Goal: Task Accomplishment & Management: Manage account settings

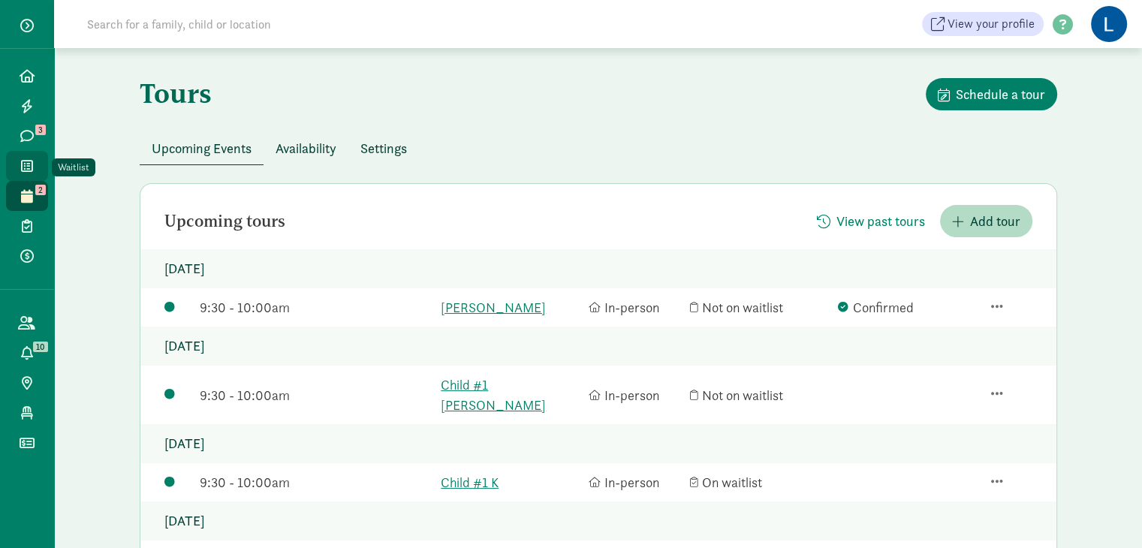
click at [33, 171] on span at bounding box center [26, 166] width 17 height 14
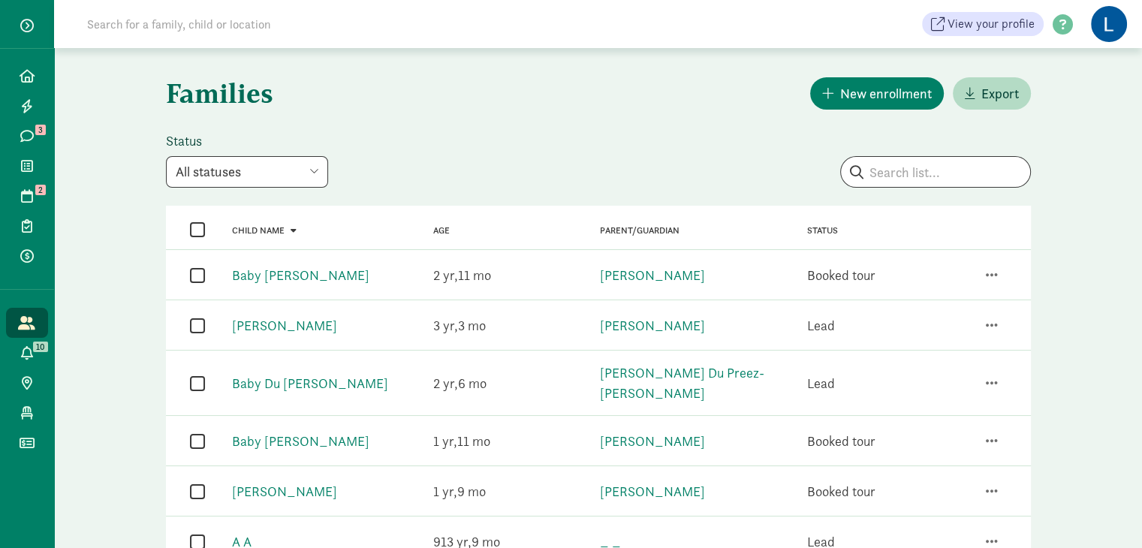
click at [309, 170] on select "All statuses Enrolled Inactive Removed from waitlist On waitlist Booked tour Le…" at bounding box center [247, 172] width 162 height 32
click at [473, 108] on h1 "Families" at bounding box center [381, 93] width 430 height 54
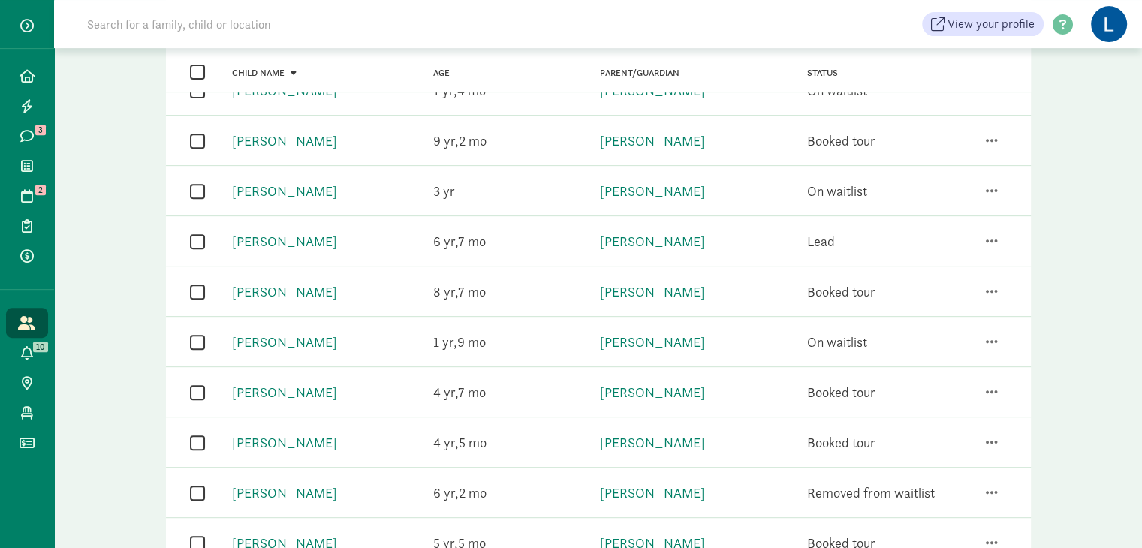
scroll to position [604, 0]
click at [1142, 282] on div "Families New enrollment Export Status All statuses Enrolled Inactive Removed fr…" at bounding box center [598, 101] width 1088 height 1314
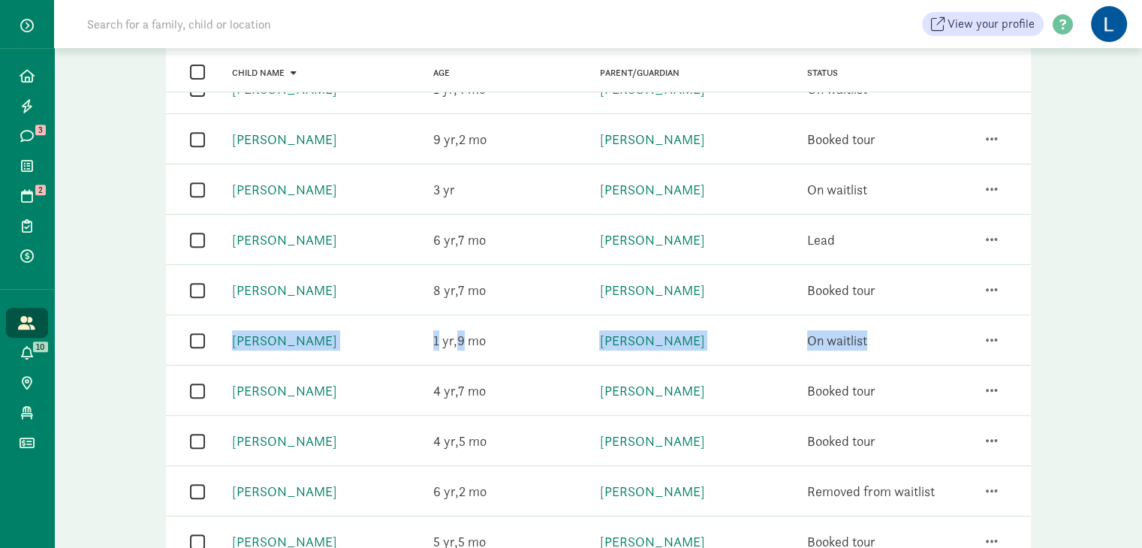
drag, startPoint x: 1142, startPoint y: 282, endPoint x: 1139, endPoint y: 301, distance: 18.9
click at [1139, 301] on div "Families New enrollment Export Status All statuses Enrolled Inactive Removed fr…" at bounding box center [598, 101] width 1088 height 1314
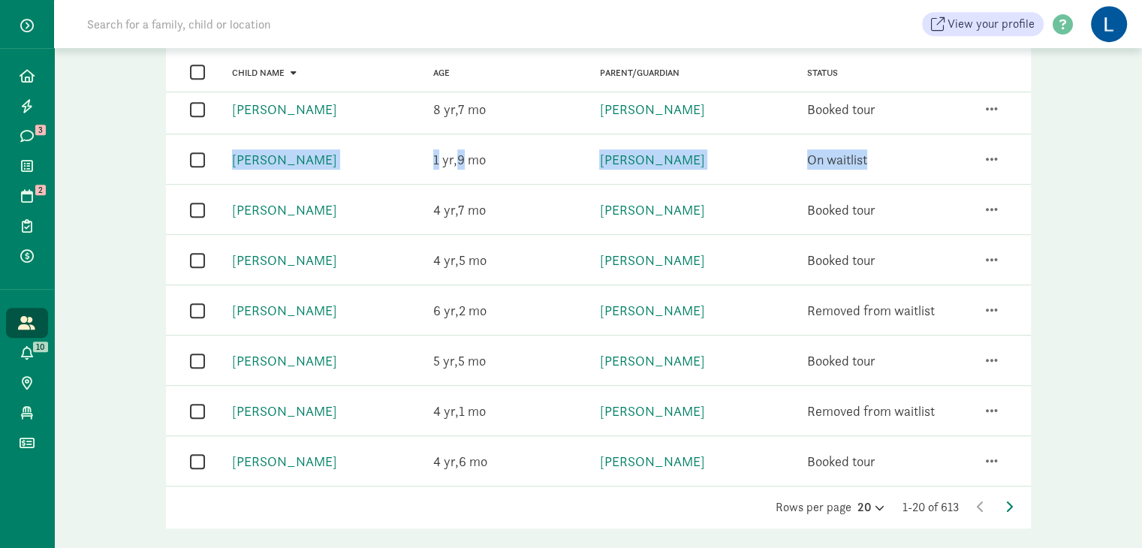
scroll to position [777, 0]
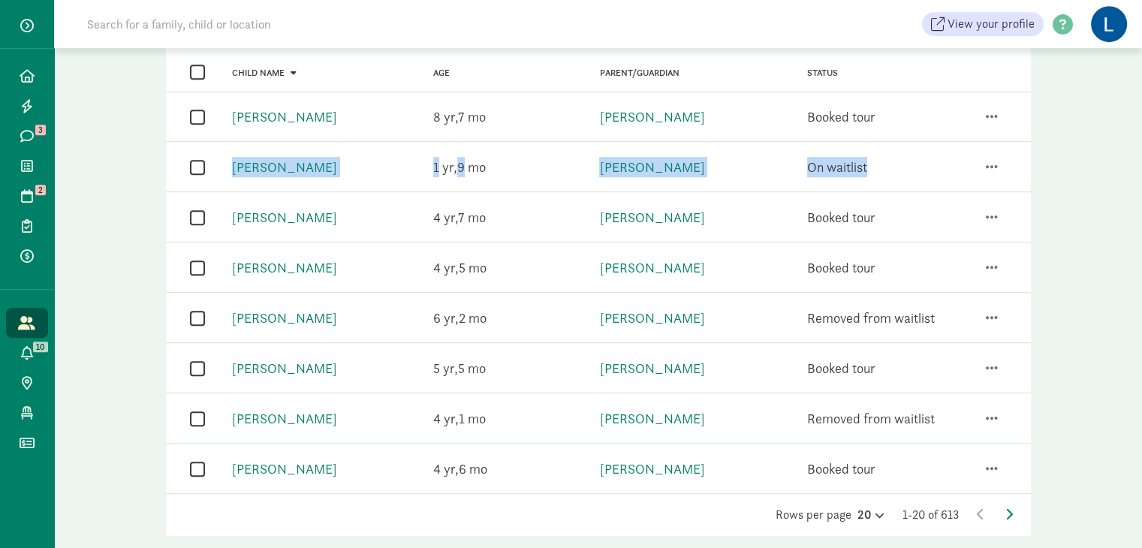
click at [195, 409] on input "checkbox" at bounding box center [197, 419] width 15 height 20
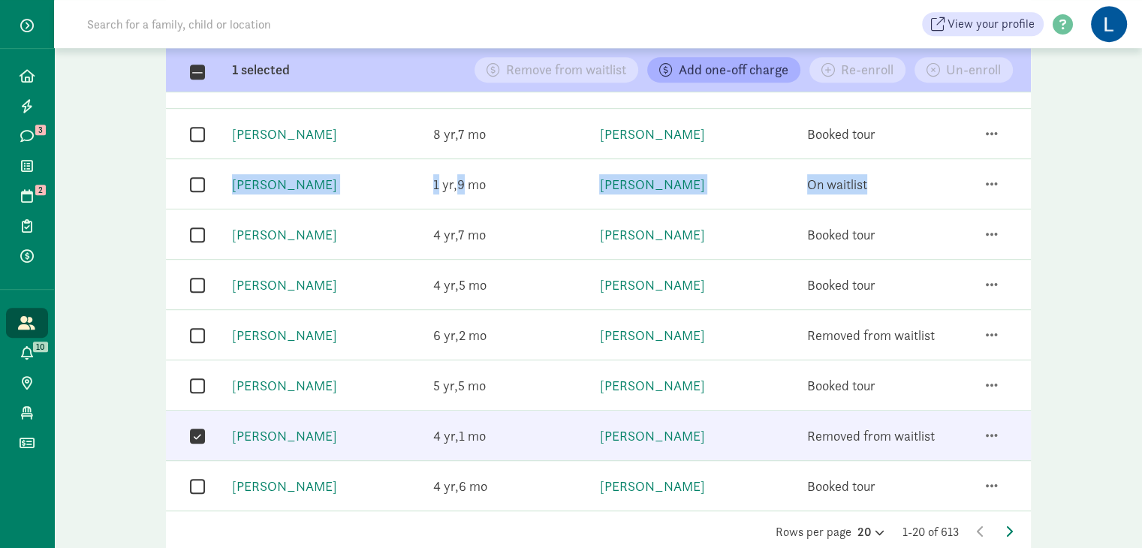
scroll to position [795, 0]
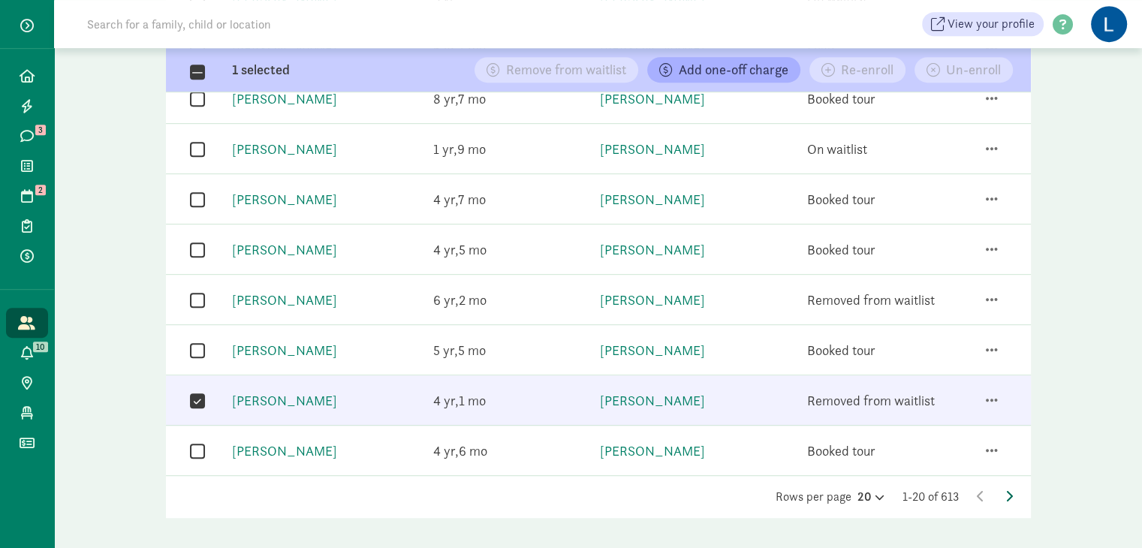
click at [1012, 490] on icon at bounding box center [1010, 496] width 8 height 12
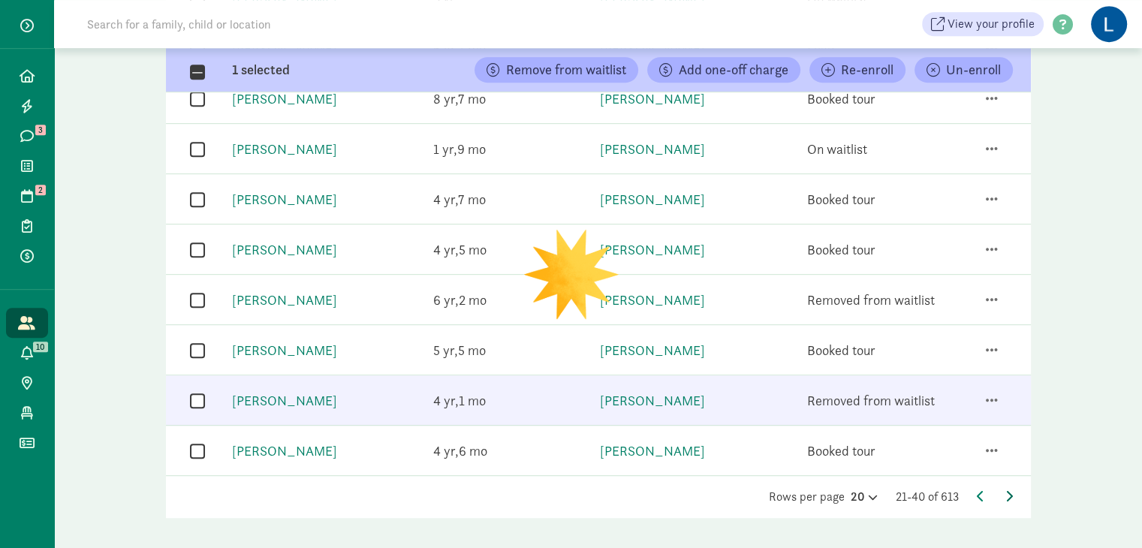
checkbox input "false"
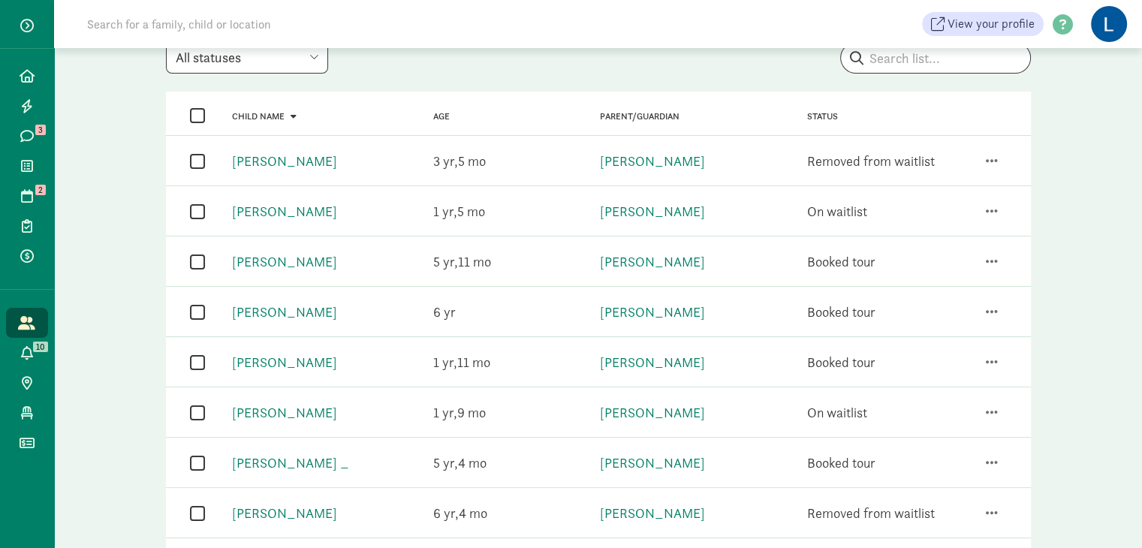
scroll to position [105, 0]
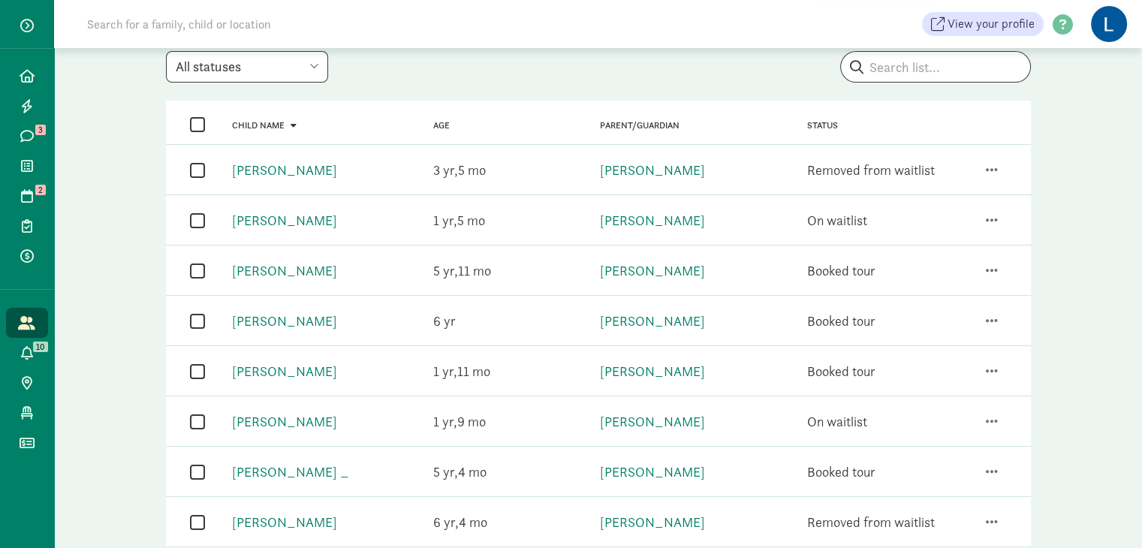
click at [196, 172] on input "checkbox" at bounding box center [197, 170] width 15 height 20
checkbox input "true"
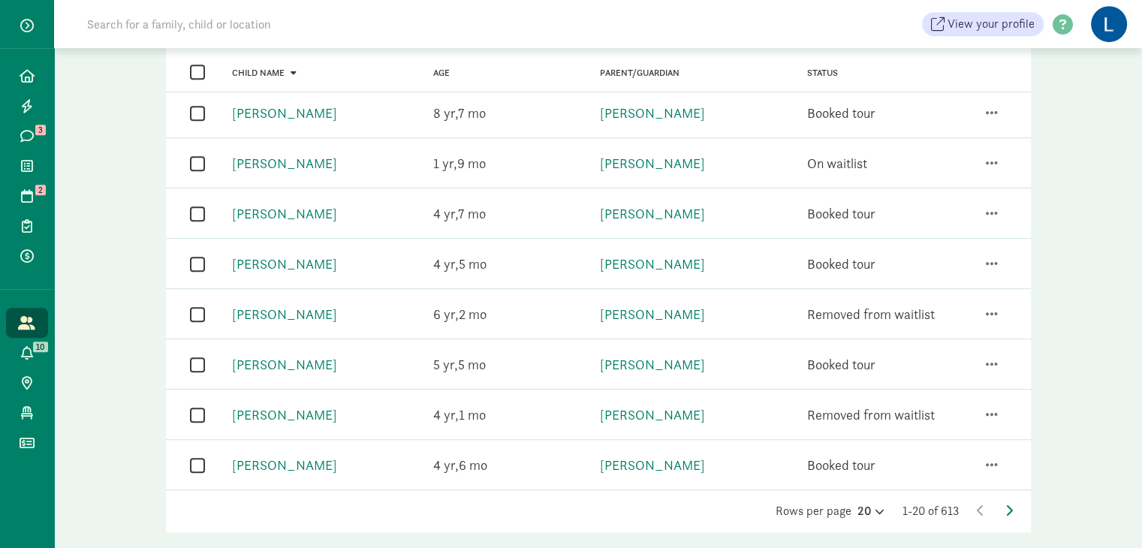
scroll to position [787, 0]
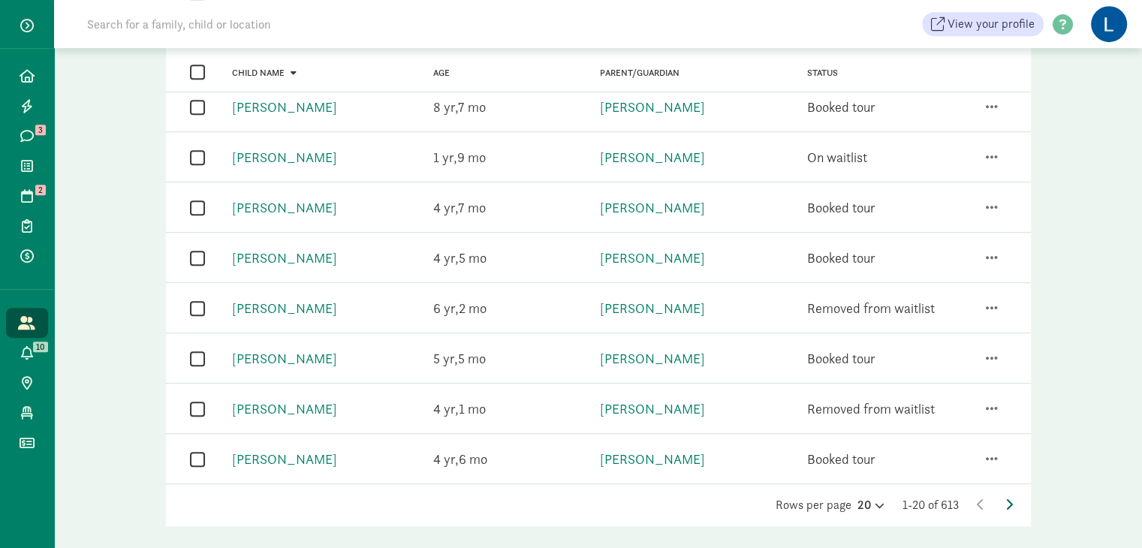
click at [1008, 499] on icon at bounding box center [1010, 505] width 8 height 12
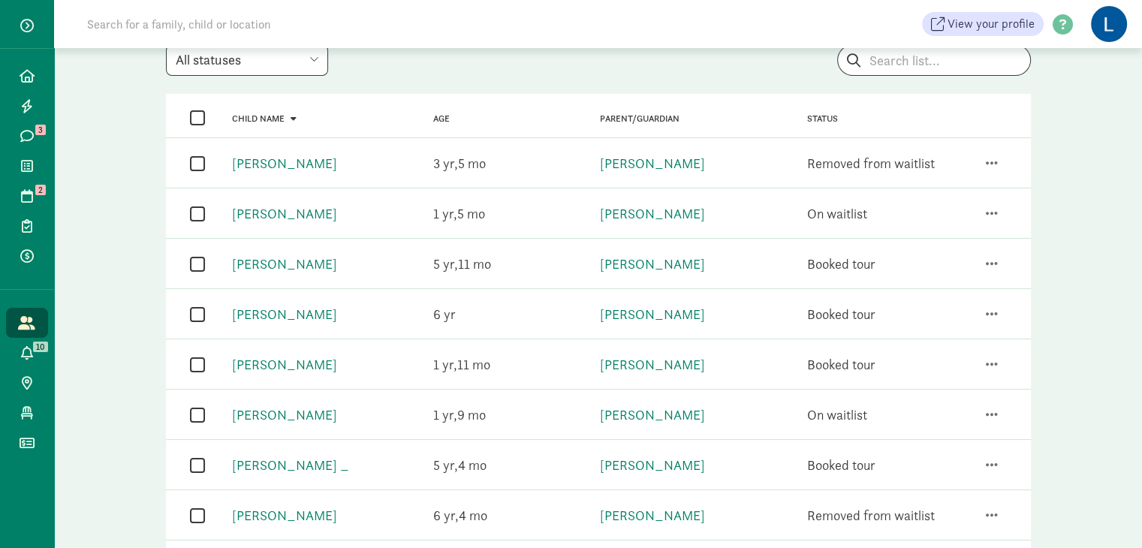
scroll to position [0, 0]
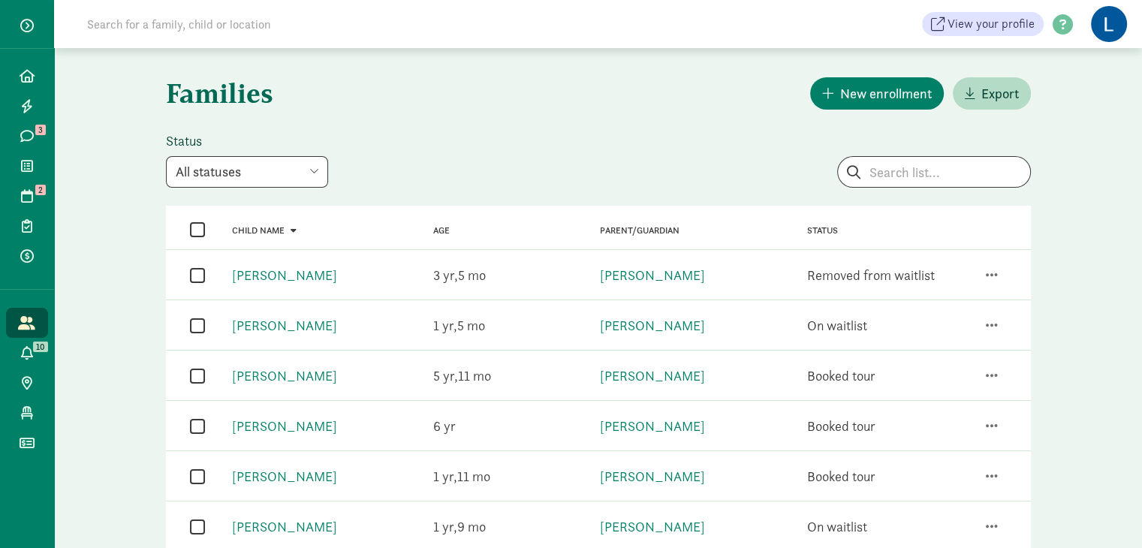
drag, startPoint x: 1136, startPoint y: 103, endPoint x: 1115, endPoint y: 238, distance: 136.8
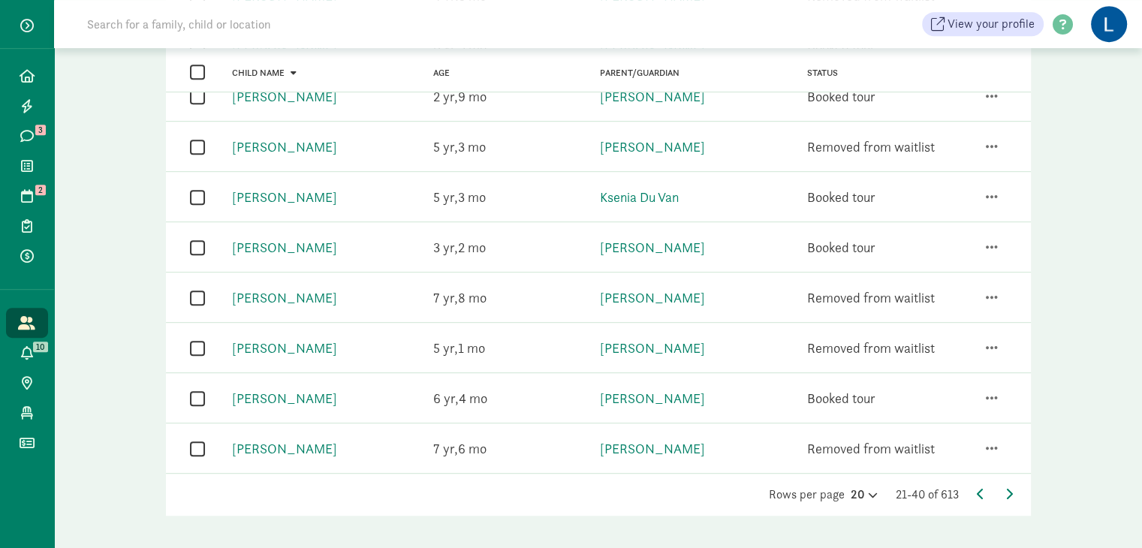
scroll to position [795, 0]
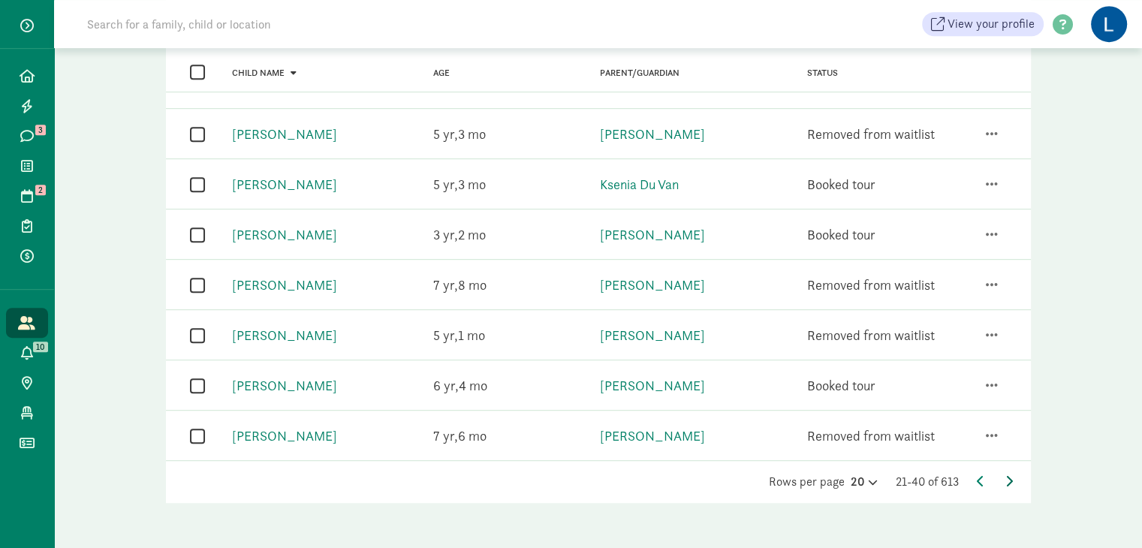
click at [1007, 477] on icon at bounding box center [1010, 481] width 8 height 12
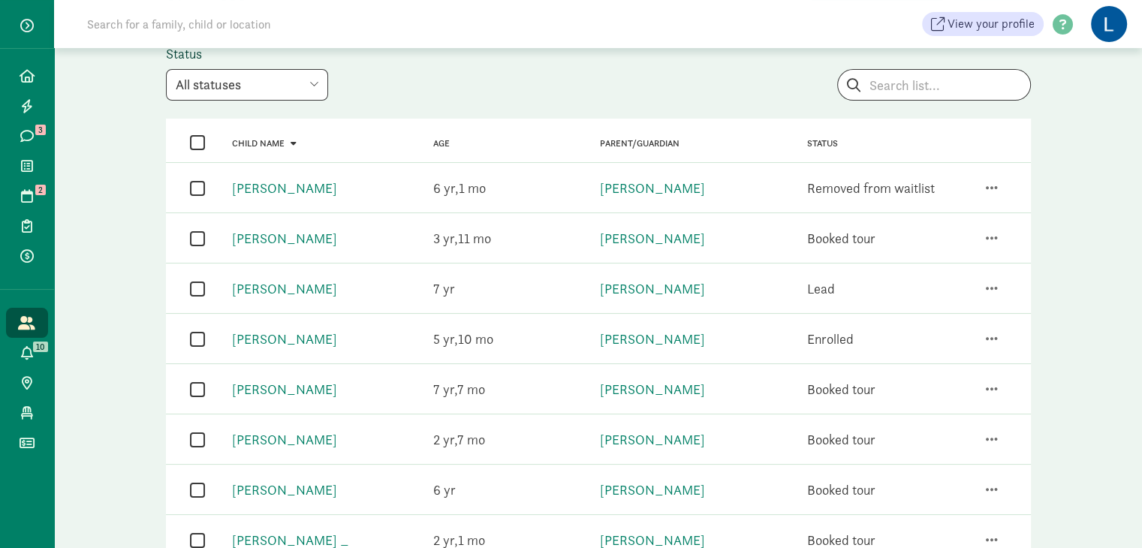
scroll to position [89, 0]
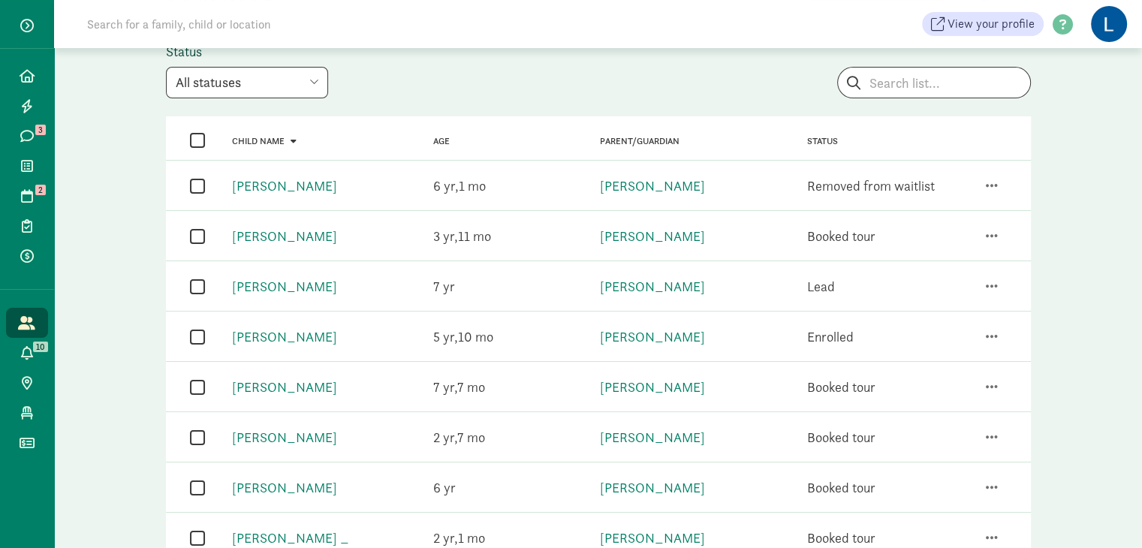
click at [196, 183] on input "checkbox" at bounding box center [197, 186] width 15 height 20
checkbox input "true"
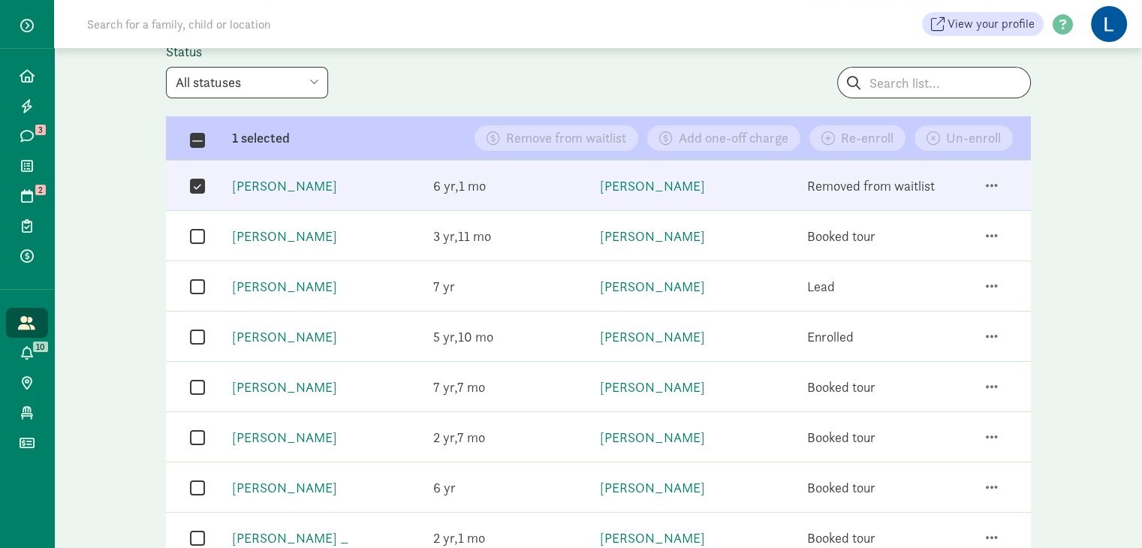
click at [198, 484] on input "checkbox" at bounding box center [197, 488] width 15 height 20
checkbox input "true"
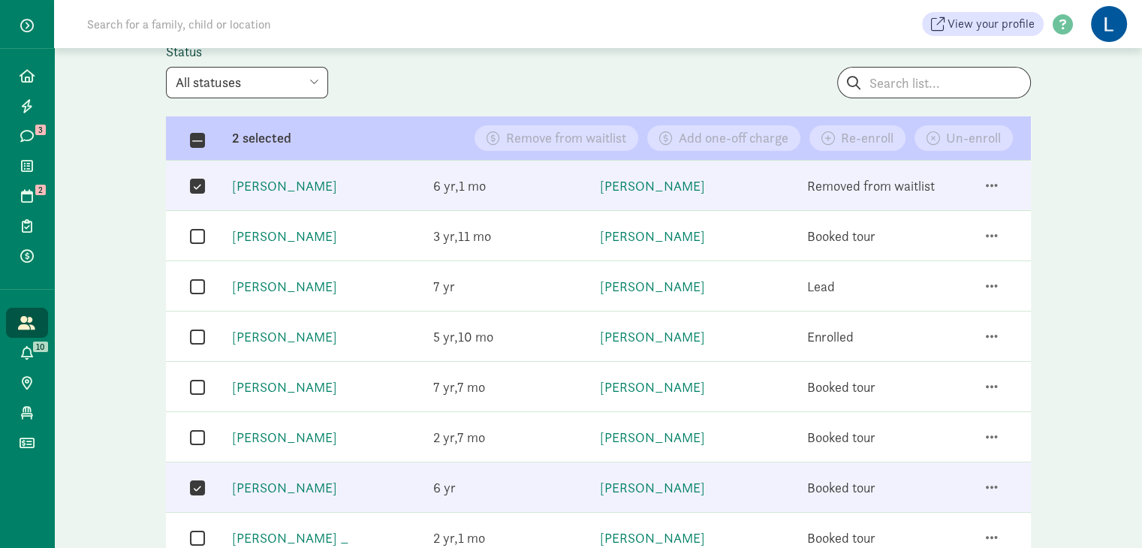
click at [198, 439] on input "checkbox" at bounding box center [197, 437] width 15 height 20
checkbox input "true"
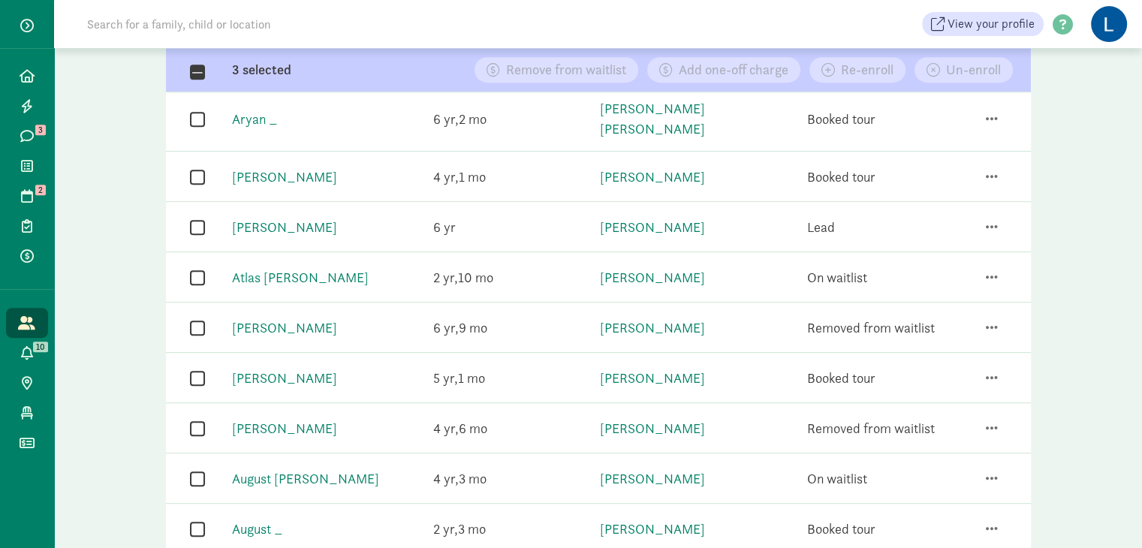
scroll to position [659, 0]
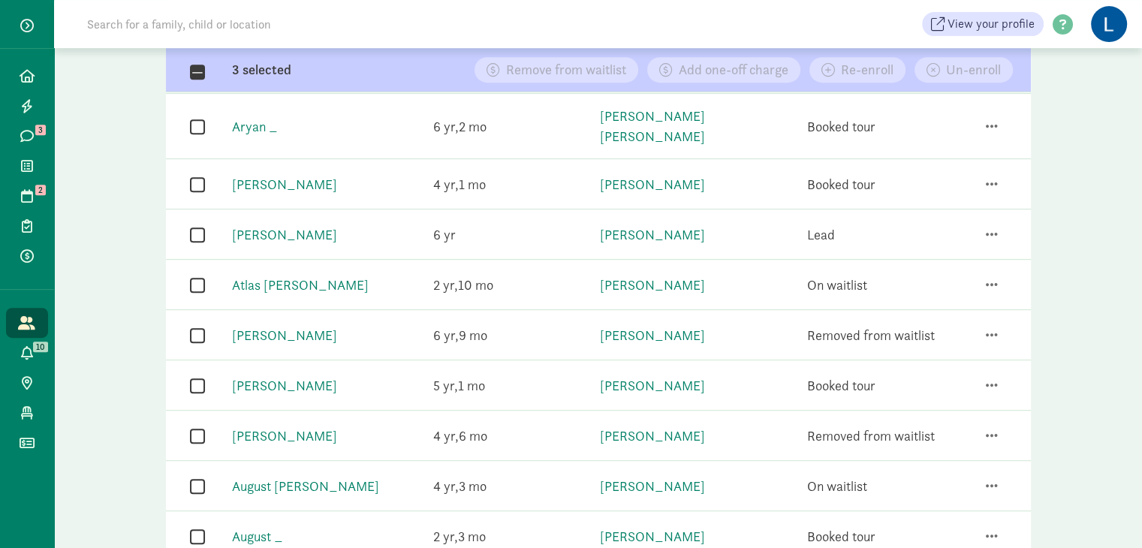
click at [195, 275] on input "checkbox" at bounding box center [197, 285] width 15 height 20
checkbox input "true"
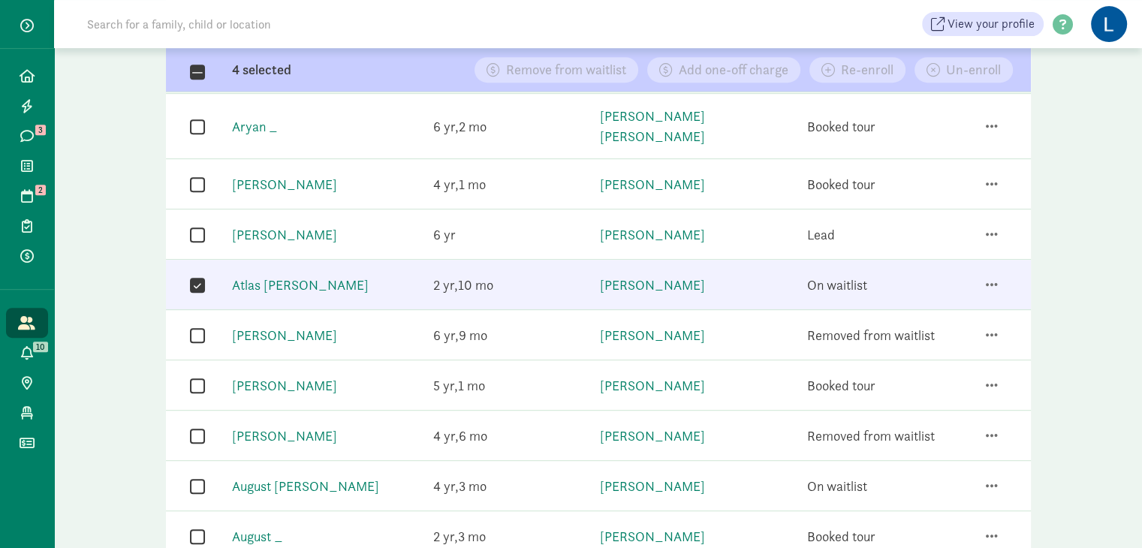
click at [190, 426] on input "checkbox" at bounding box center [197, 436] width 15 height 20
checkbox input "true"
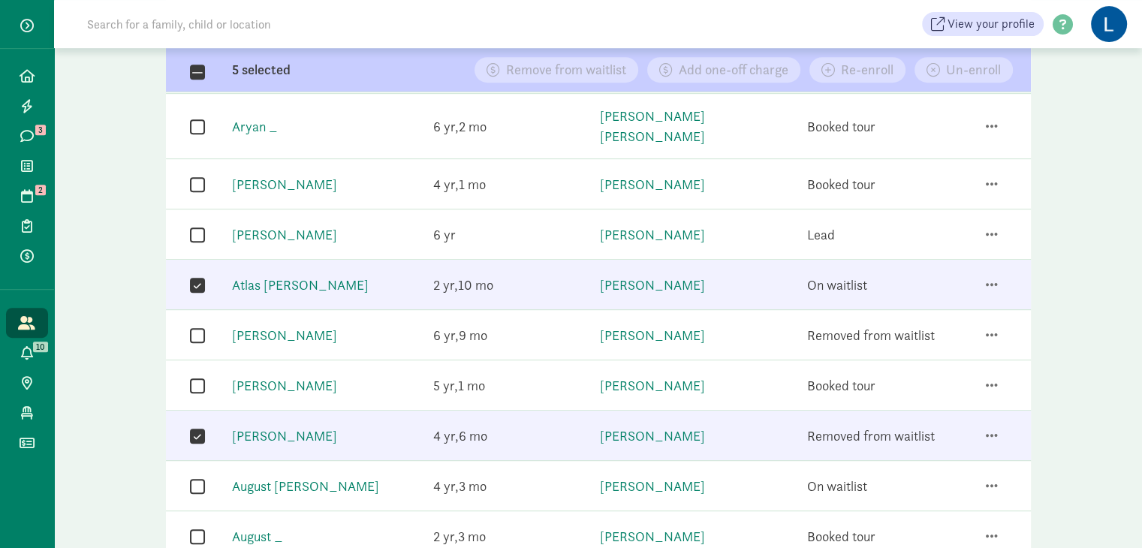
click at [202, 476] on input "checkbox" at bounding box center [197, 486] width 15 height 20
checkbox input "true"
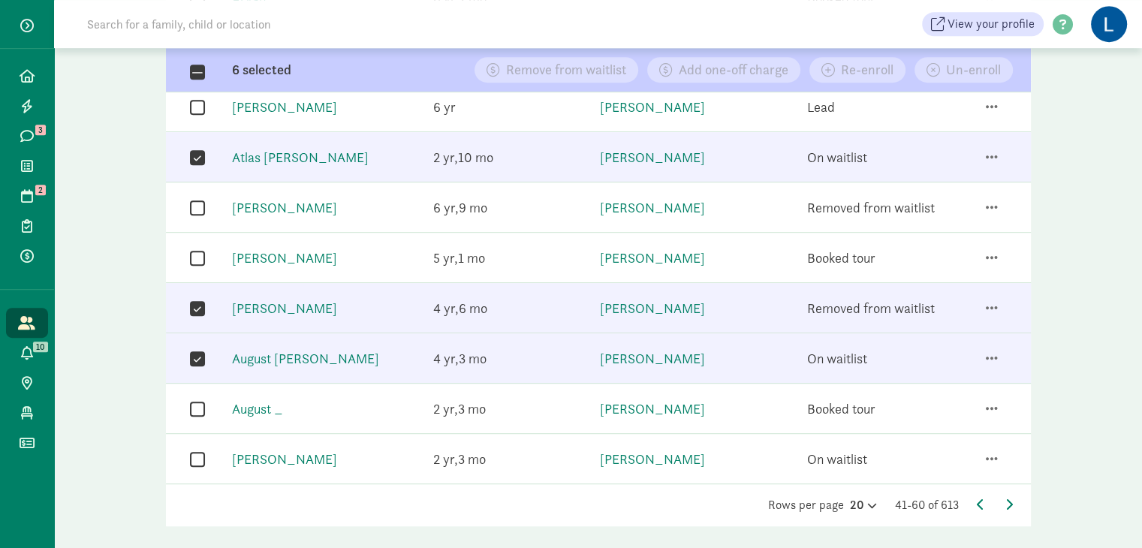
scroll to position [795, 0]
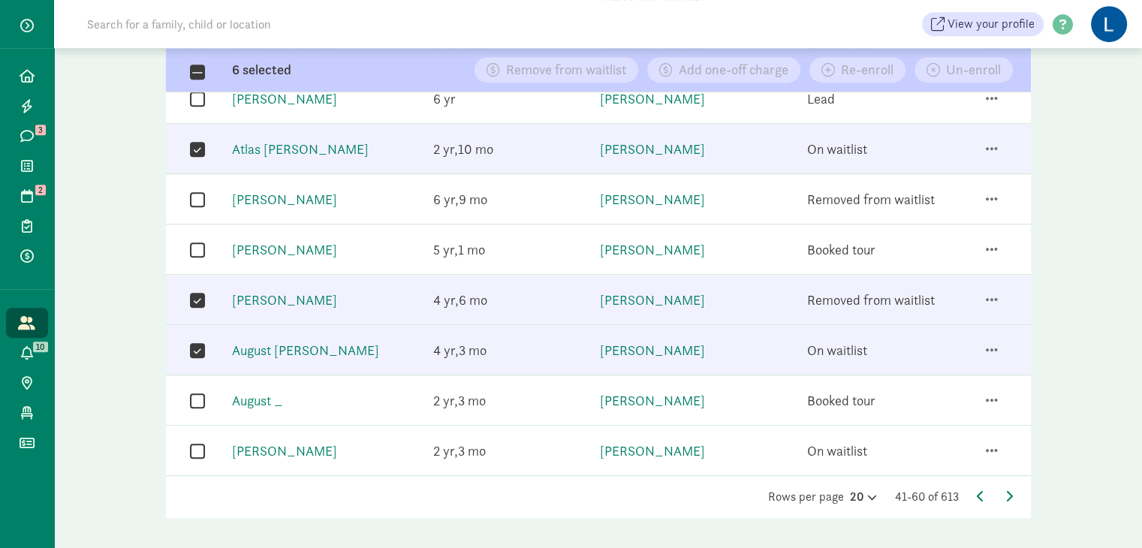
click at [1003, 488] on div "Rows per page 20 41-60 of 613" at bounding box center [598, 497] width 865 height 18
click at [1010, 490] on icon at bounding box center [1010, 496] width 8 height 12
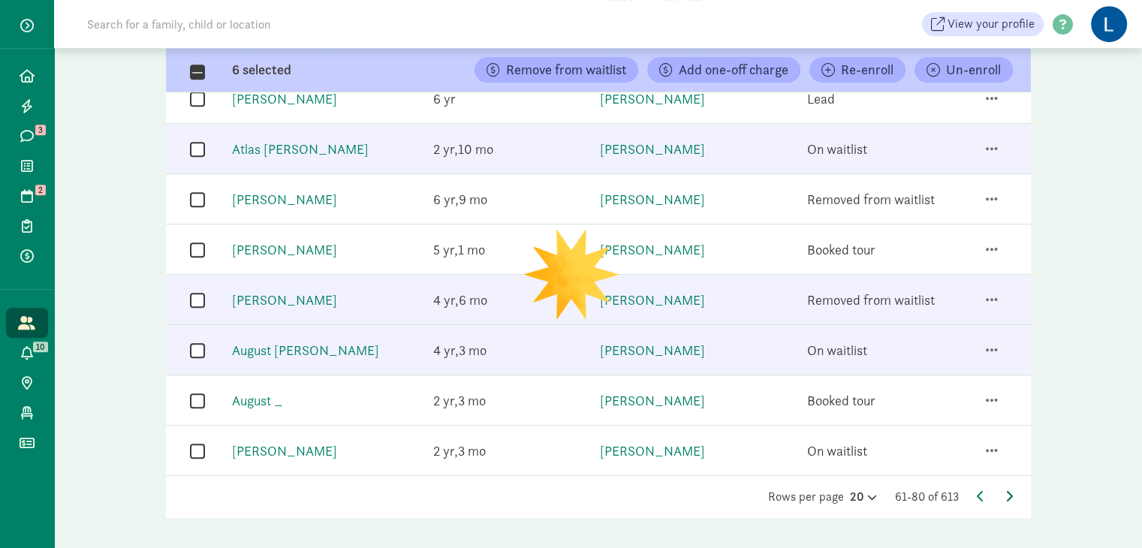
checkbox input "false"
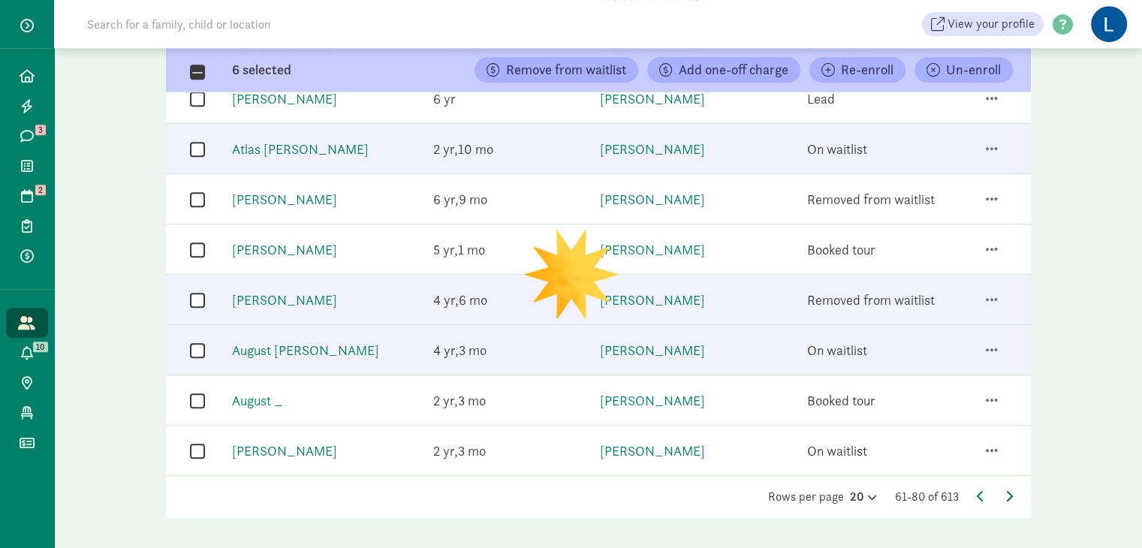
checkbox input "false"
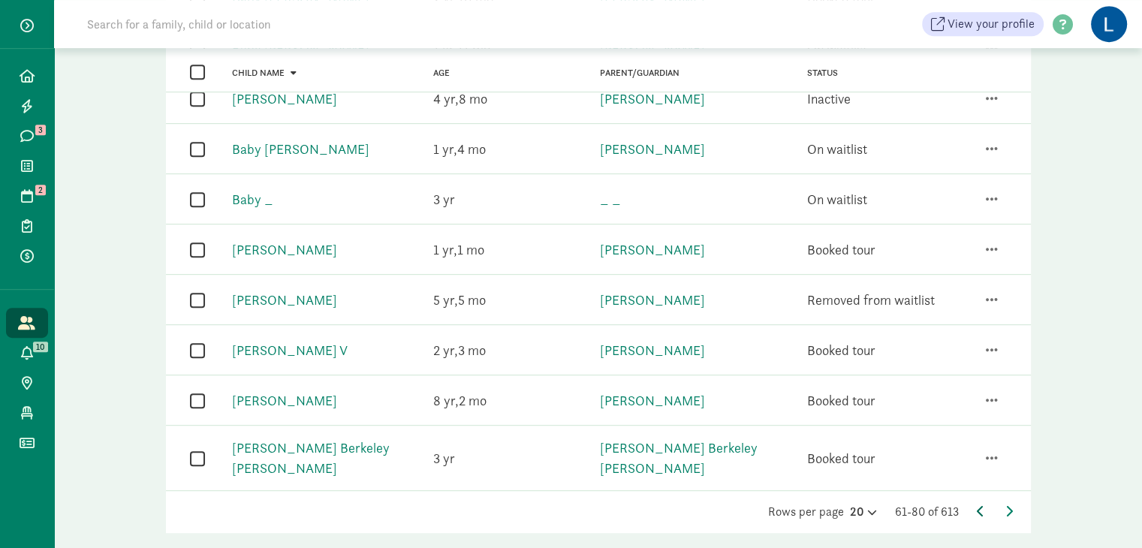
click at [980, 505] on icon at bounding box center [981, 511] width 8 height 12
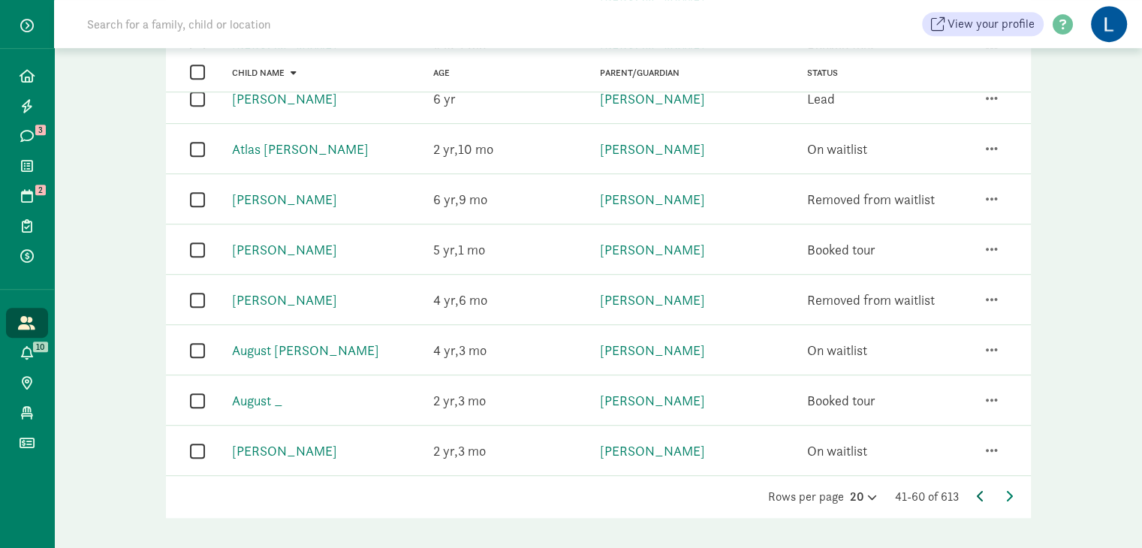
click at [980, 490] on icon at bounding box center [981, 496] width 8 height 12
click at [196, 139] on input "checkbox" at bounding box center [197, 149] width 15 height 20
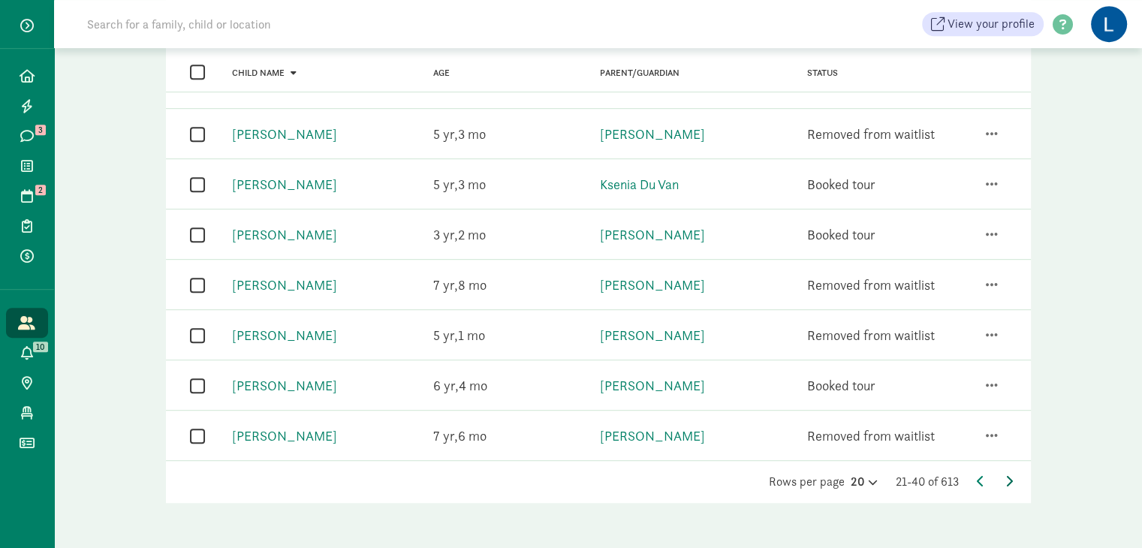
click at [1010, 475] on icon at bounding box center [1010, 481] width 8 height 12
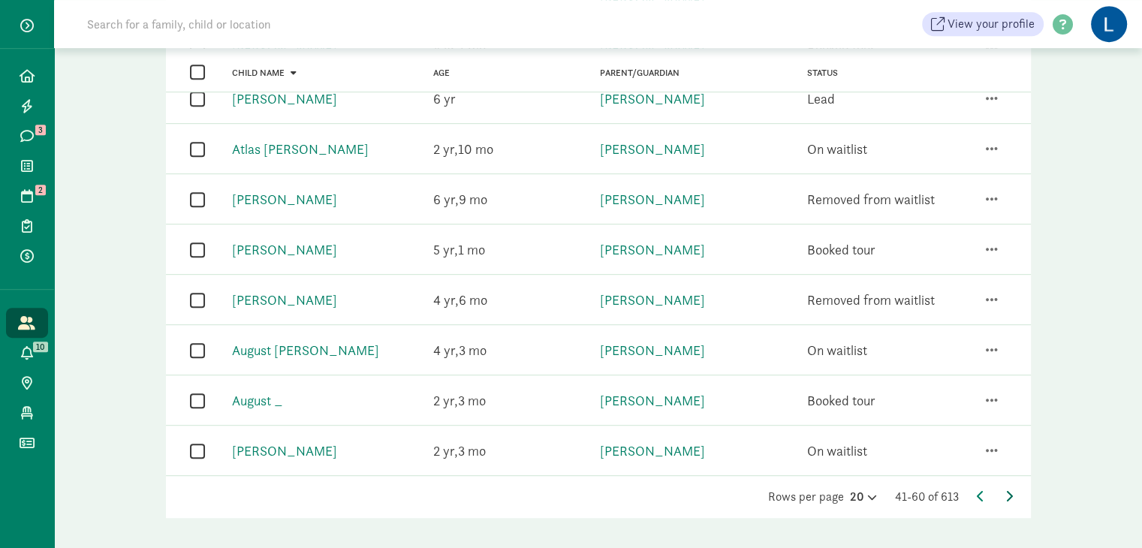
click at [1010, 490] on icon at bounding box center [1010, 496] width 8 height 12
click at [201, 139] on input "checkbox" at bounding box center [197, 149] width 15 height 20
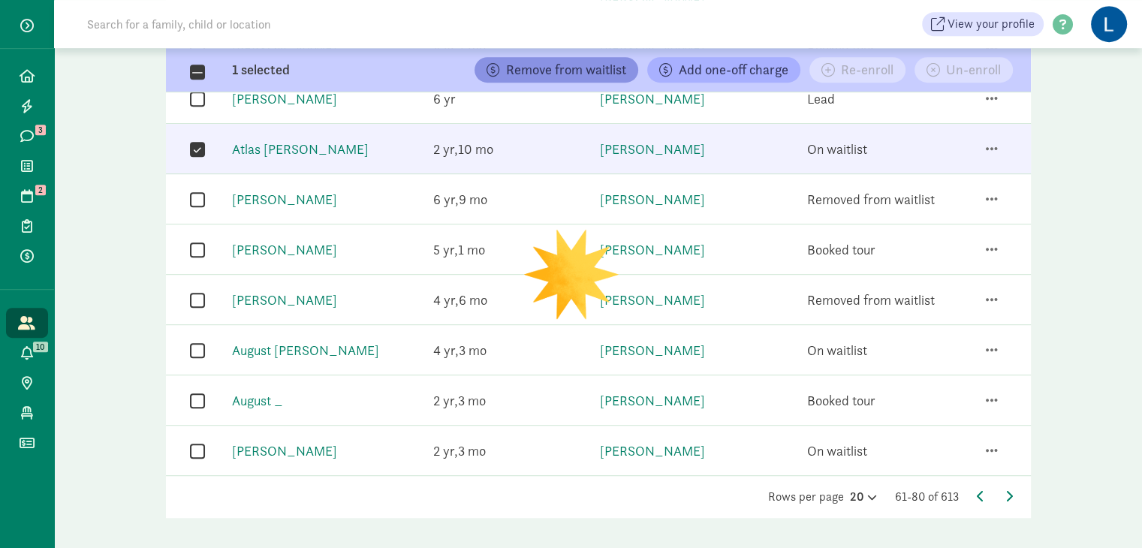
checkbox input "false"
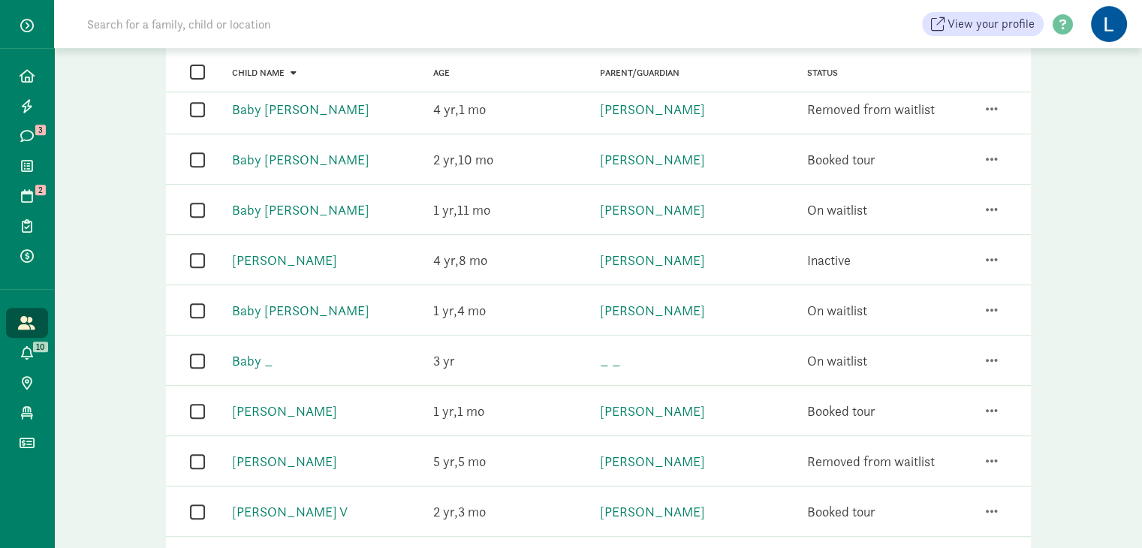
scroll to position [635, 0]
click at [193, 249] on input "checkbox" at bounding box center [197, 259] width 15 height 20
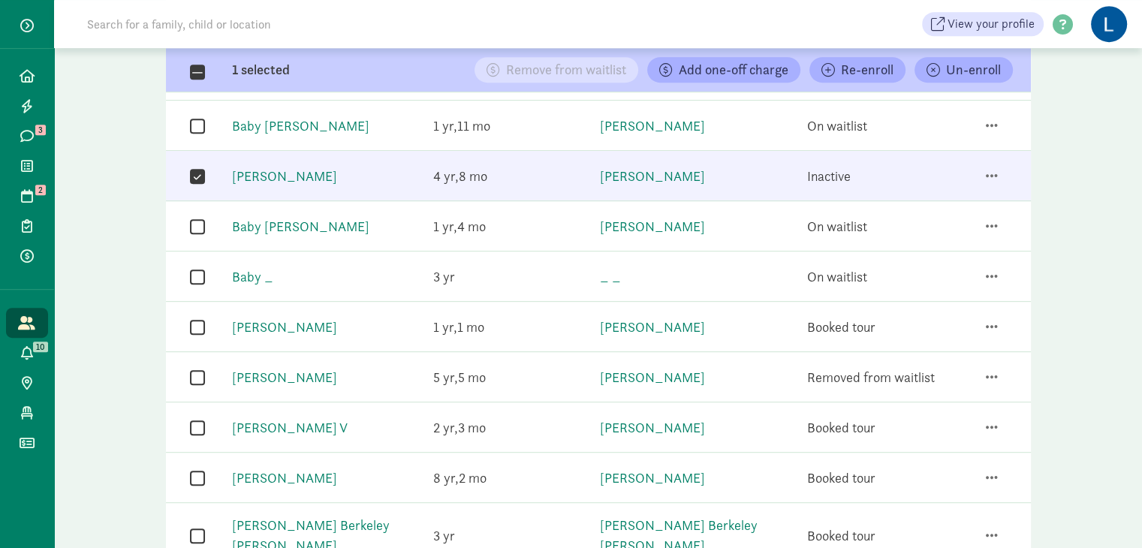
scroll to position [795, 0]
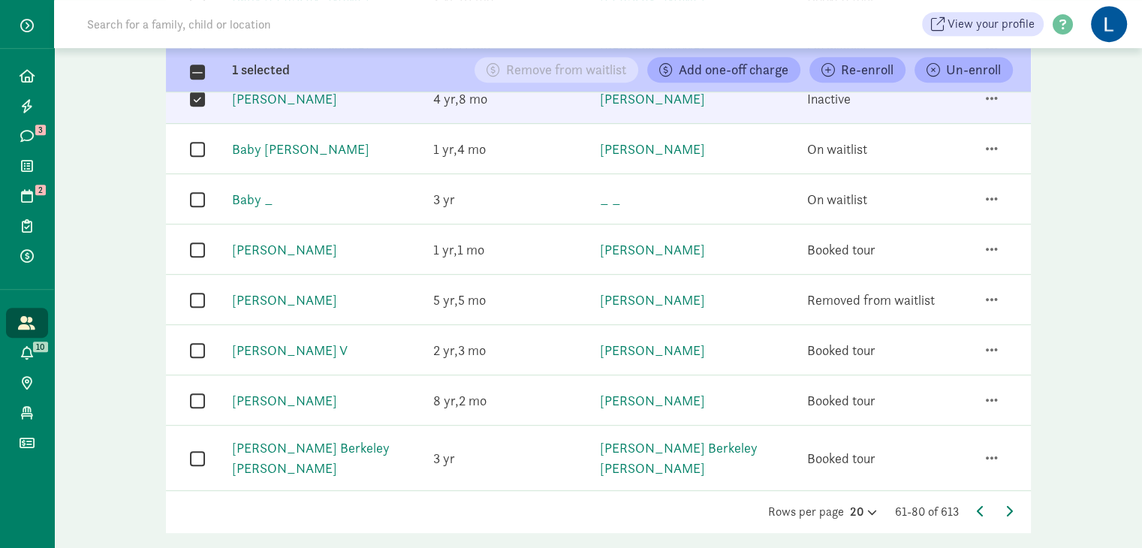
click at [1015, 503] on div "Rows per page 20 61-80 of 613" at bounding box center [598, 512] width 865 height 18
click at [1007, 505] on icon at bounding box center [1010, 511] width 8 height 12
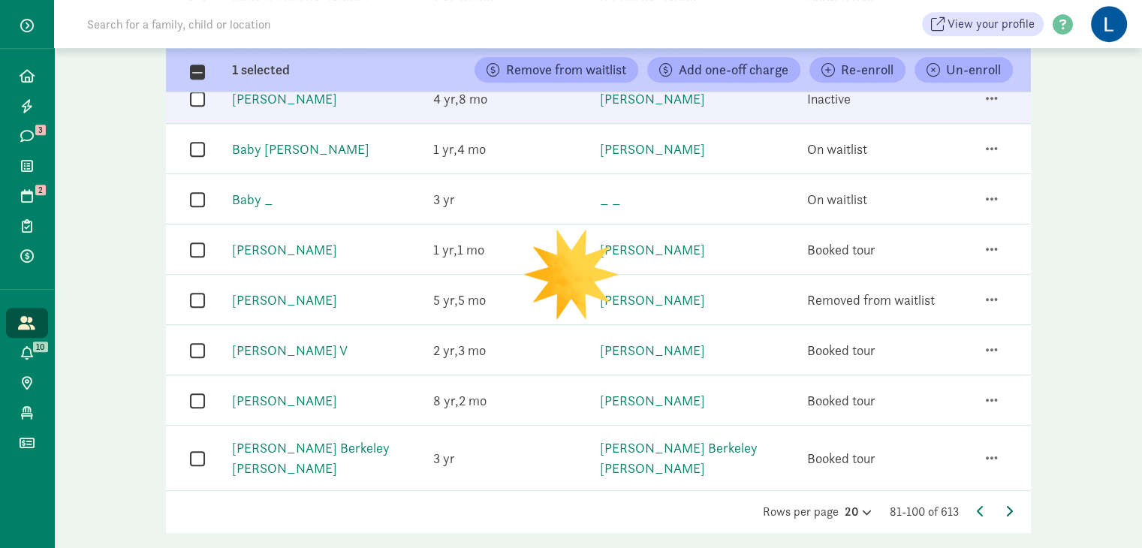
checkbox input "false"
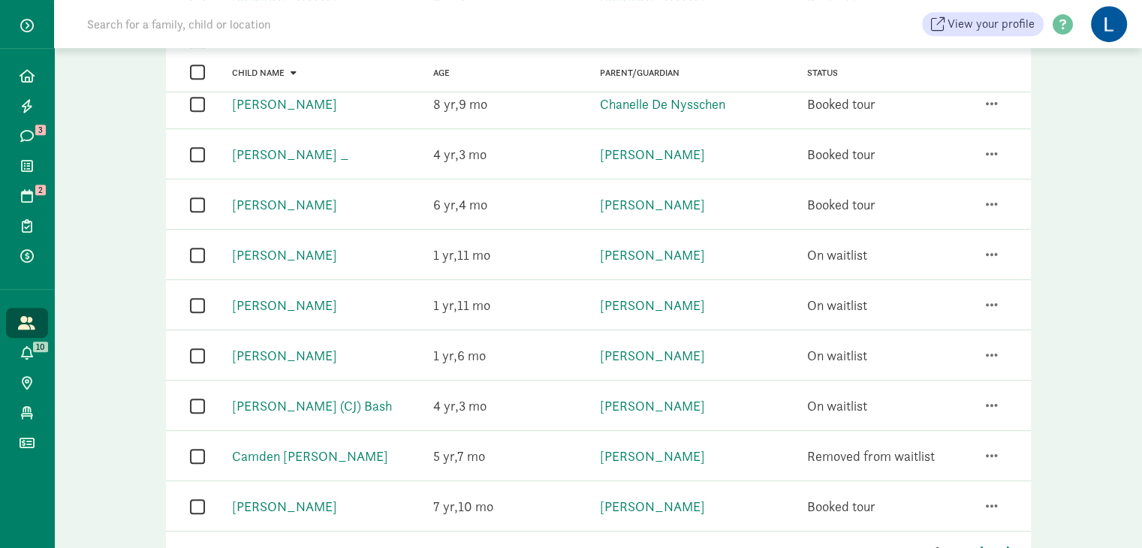
click at [198, 496] on input "checkbox" at bounding box center [197, 506] width 15 height 20
checkbox input "true"
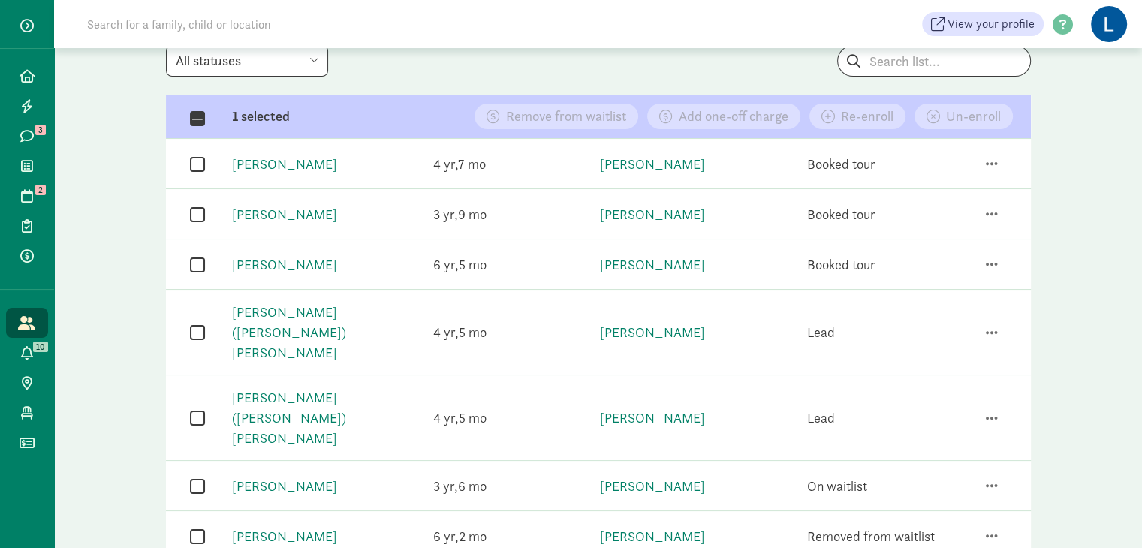
scroll to position [0, 0]
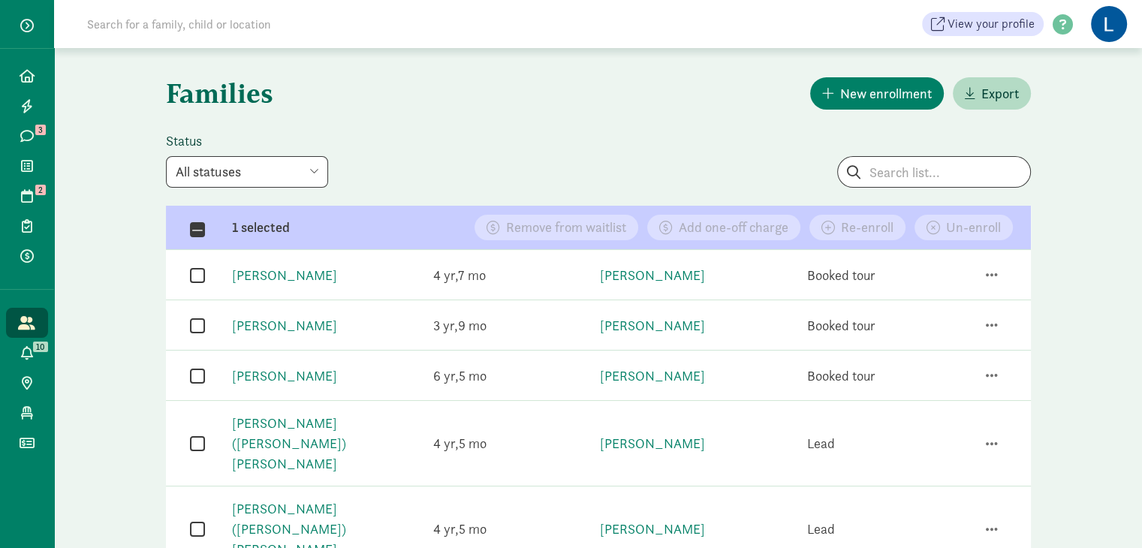
click at [313, 174] on select "All statuses Enrolled Inactive Removed from waitlist On waitlist Booked tour Le…" at bounding box center [247, 172] width 162 height 32
select select "on_waitlist"
click at [166, 156] on select "All statuses Enrolled Inactive Removed from waitlist On waitlist Booked tour Le…" at bounding box center [247, 172] width 162 height 32
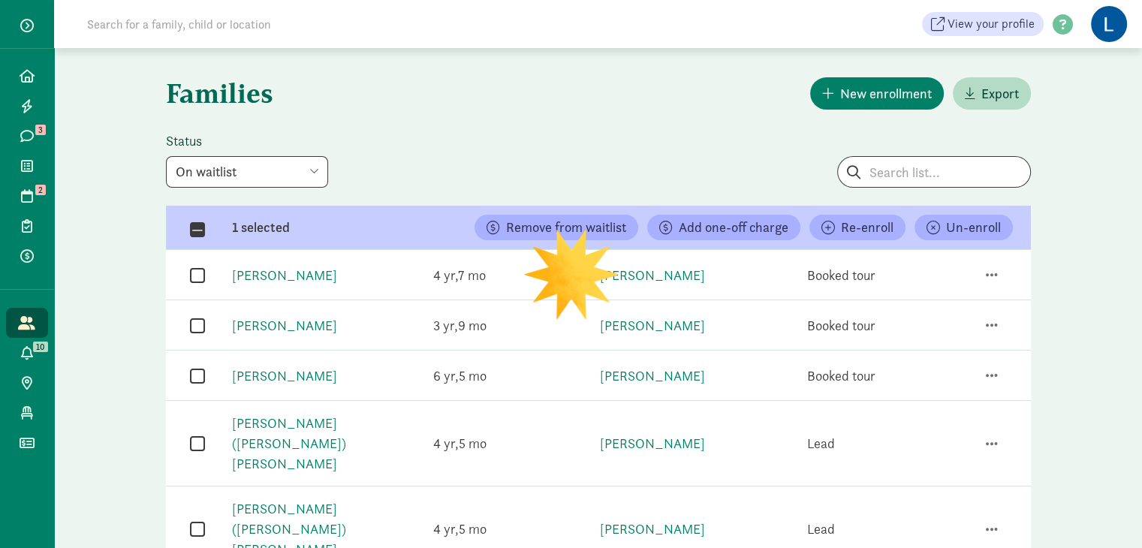
checkbox input "false"
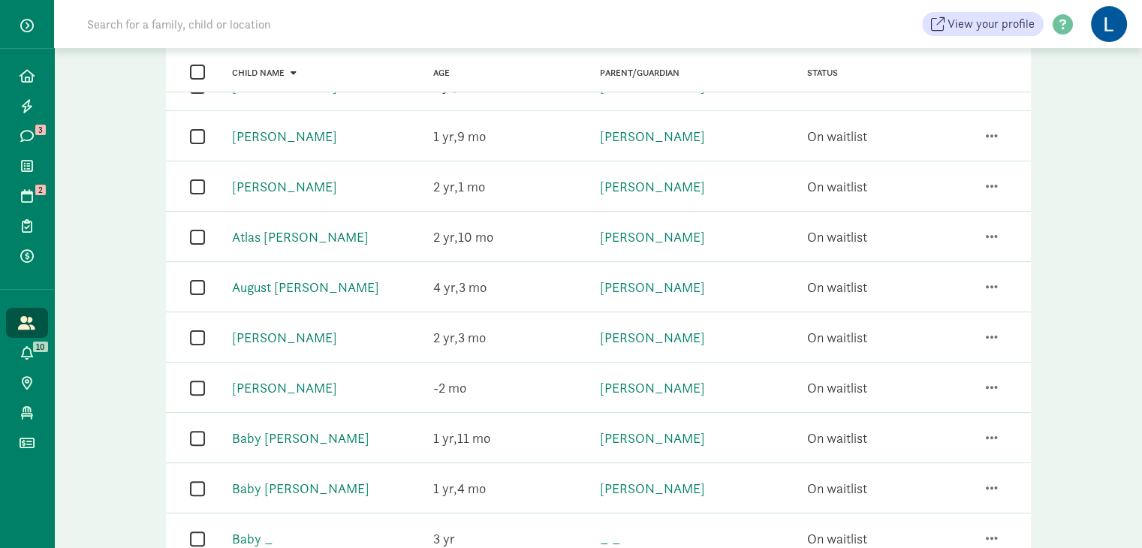
scroll to position [334, 0]
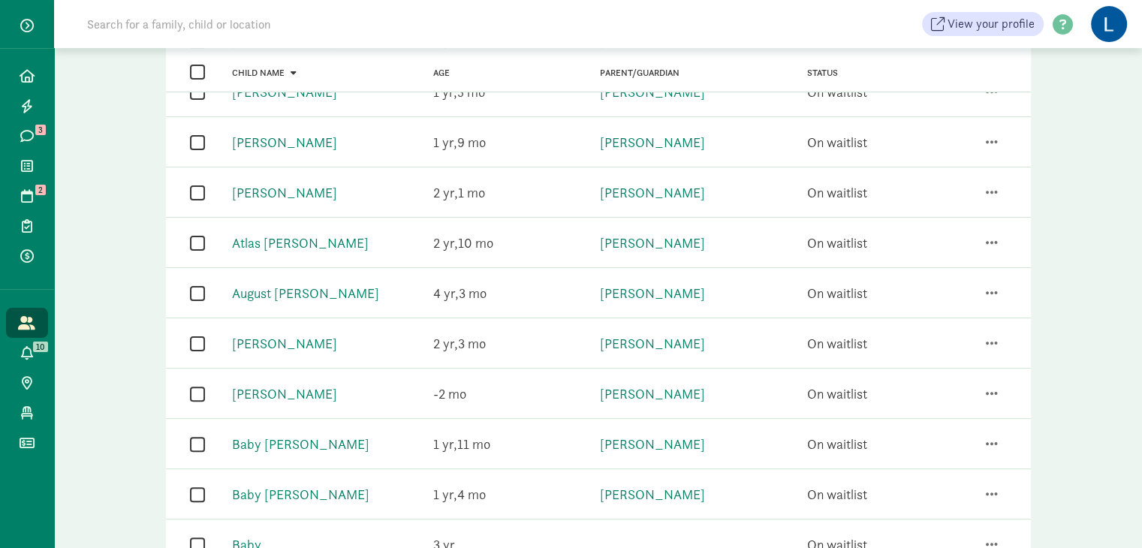
click at [195, 241] on input "checkbox" at bounding box center [197, 243] width 15 height 20
checkbox input "true"
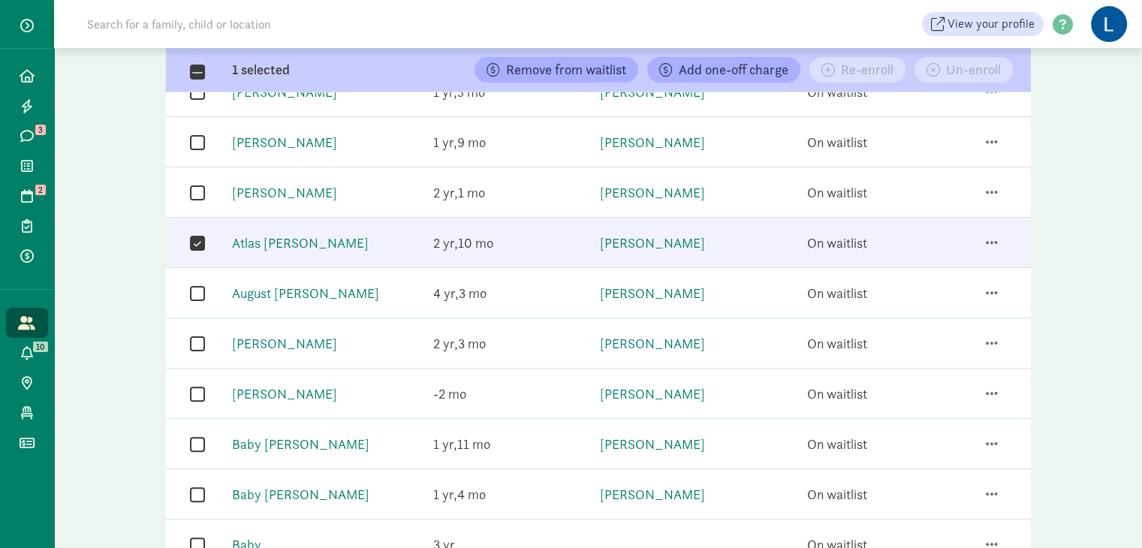
click at [198, 288] on input "checkbox" at bounding box center [197, 293] width 15 height 20
checkbox input "true"
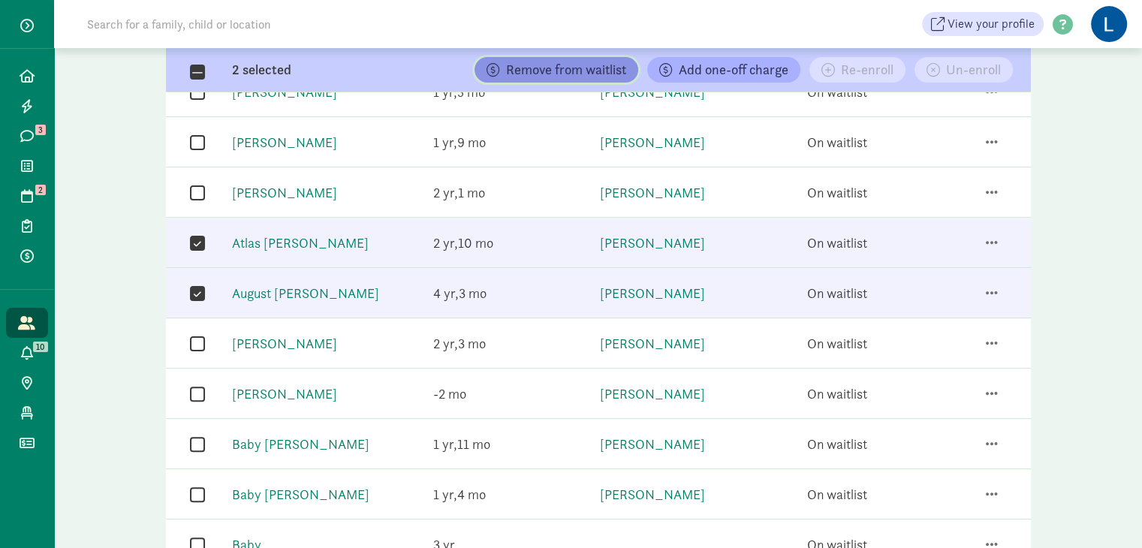
click at [552, 72] on span "Remove from waitlist" at bounding box center [566, 70] width 120 height 14
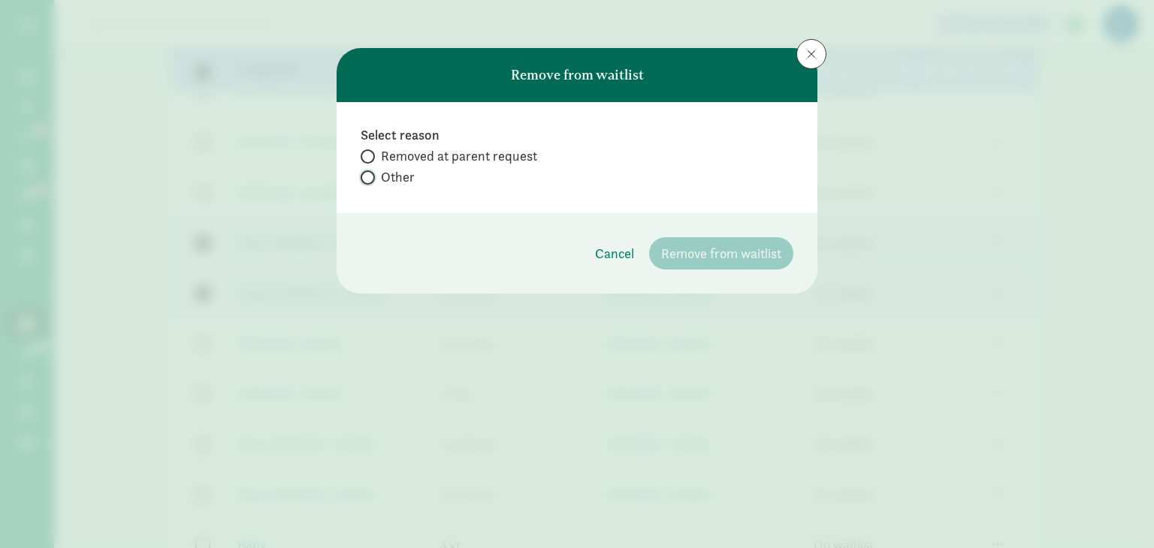
click at [367, 179] on input "Other" at bounding box center [366, 178] width 10 height 10
radio input "true"
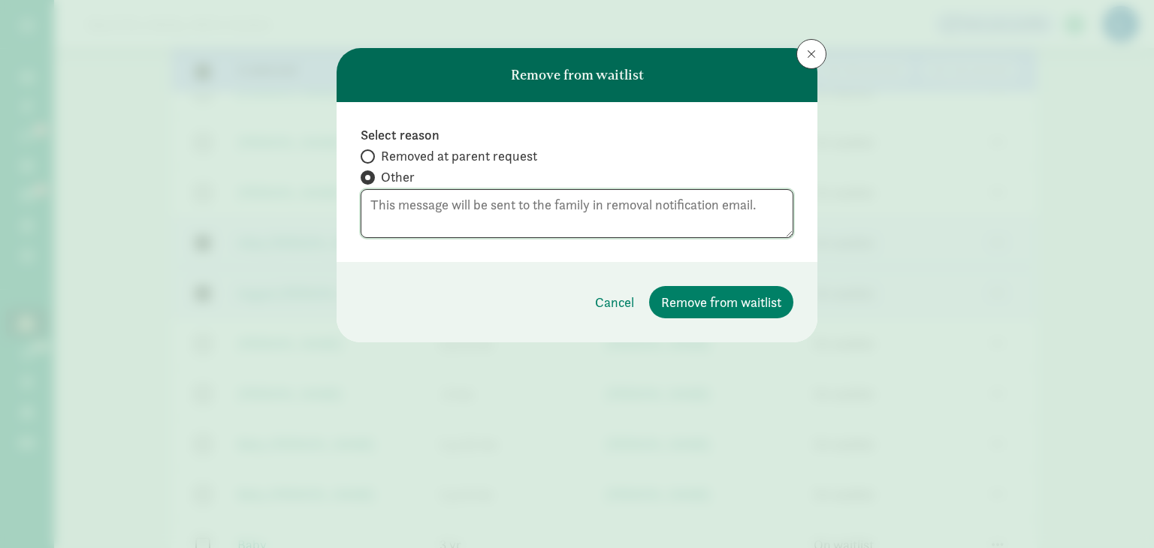
click at [373, 204] on textarea at bounding box center [577, 213] width 433 height 49
click at [812, 56] on span at bounding box center [811, 54] width 9 height 12
